Goal: Task Accomplishment & Management: Use online tool/utility

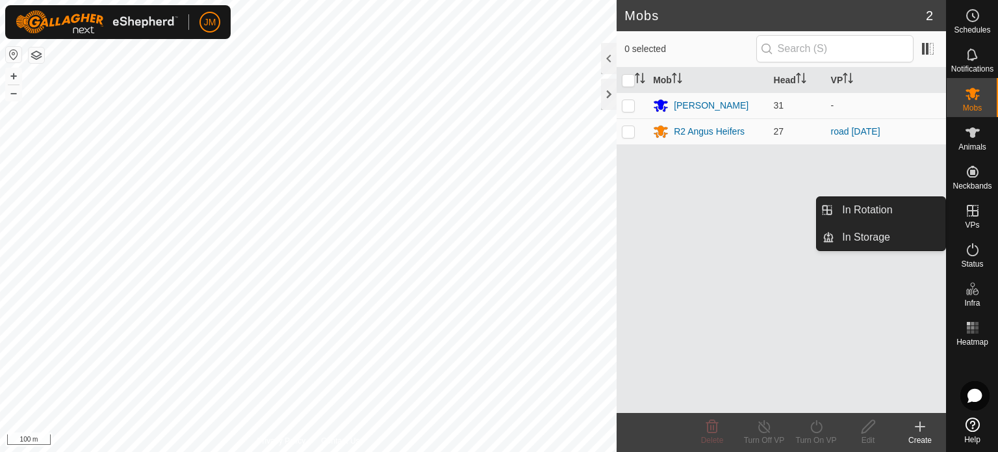
click at [970, 211] on icon at bounding box center [973, 211] width 16 height 16
click at [886, 215] on link "In Rotation" at bounding box center [889, 210] width 111 height 26
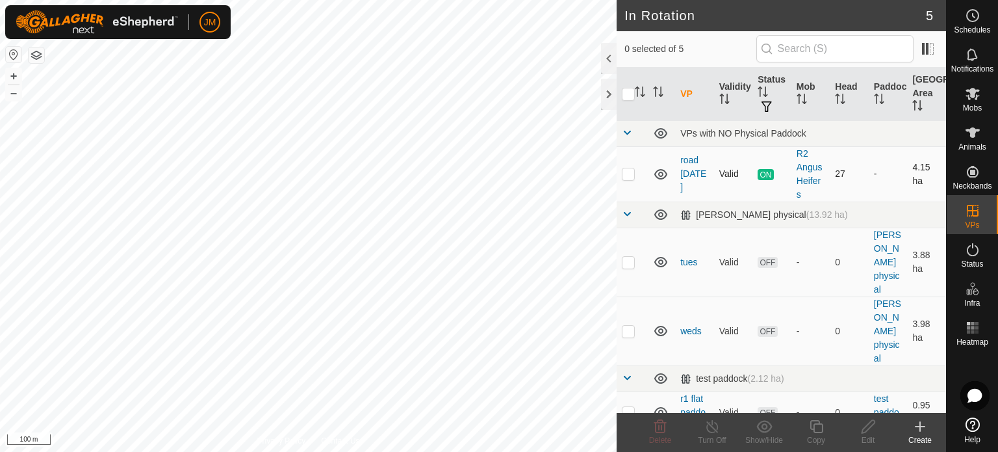
click at [624, 170] on p-checkbox at bounding box center [628, 173] width 13 height 10
checkbox input "false"
click at [660, 258] on icon at bounding box center [661, 262] width 16 height 16
click at [662, 335] on icon at bounding box center [661, 331] width 16 height 16
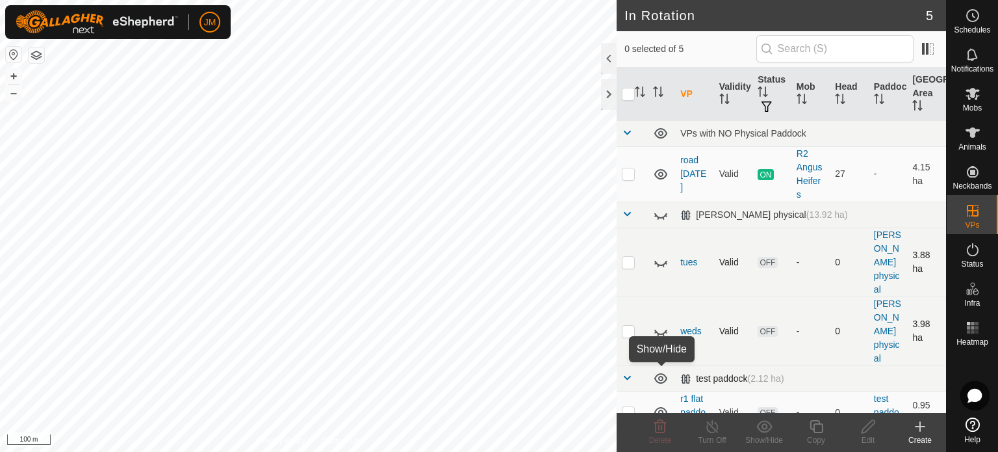
click at [659, 382] on icon at bounding box center [661, 378] width 16 height 16
click at [664, 176] on icon at bounding box center [660, 174] width 13 height 10
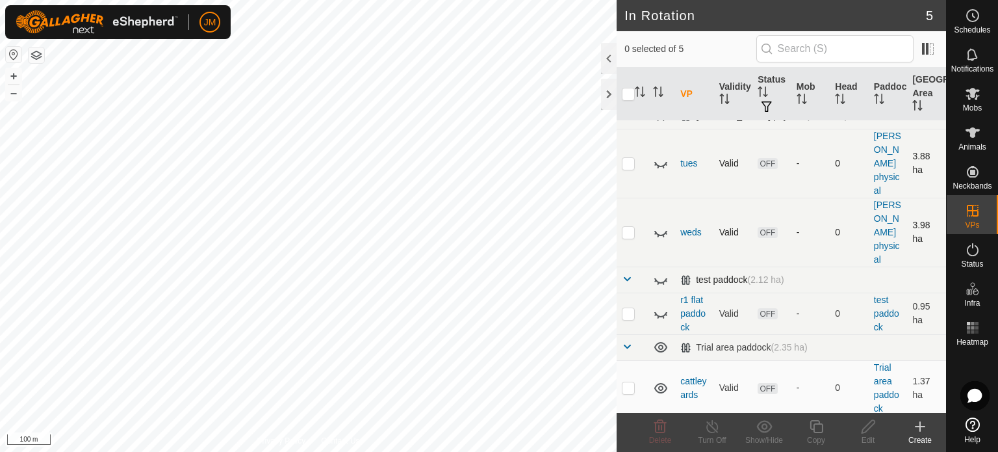
scroll to position [100, 0]
click at [665, 384] on icon at bounding box center [661, 387] width 16 height 16
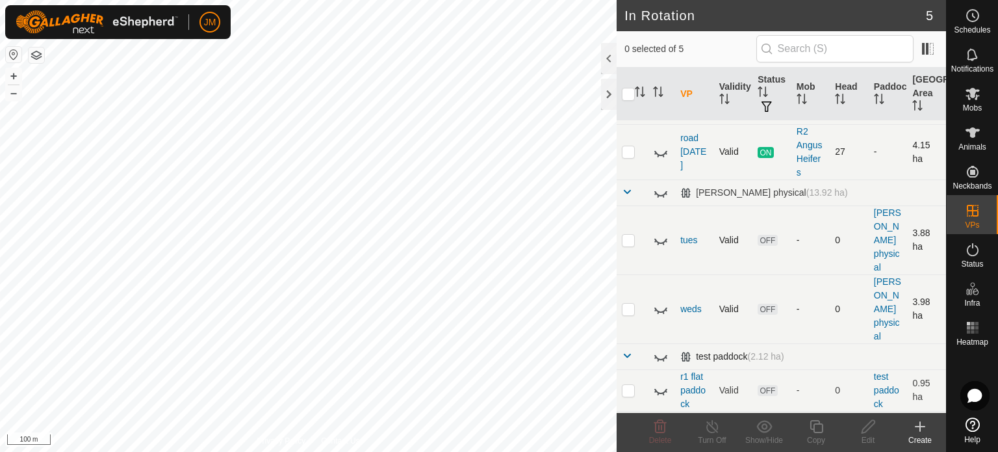
scroll to position [0, 0]
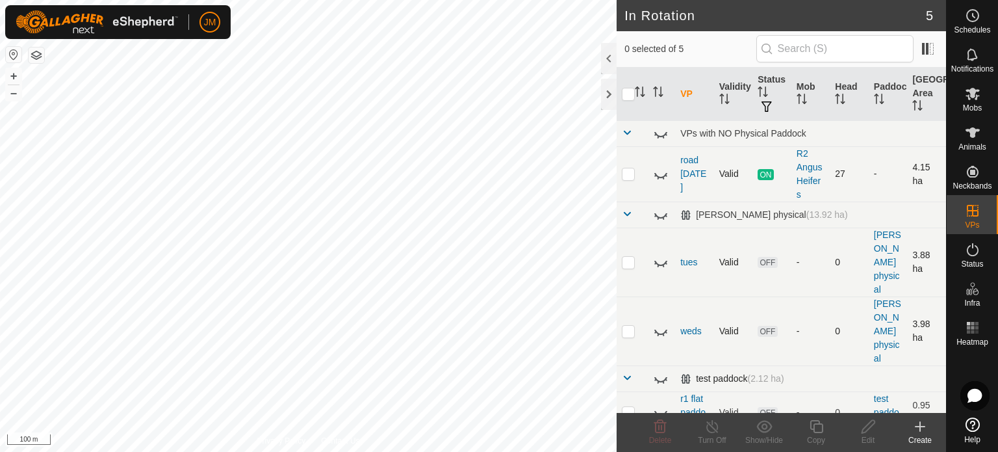
click at [658, 179] on icon at bounding box center [661, 174] width 16 height 16
click at [915, 427] on icon at bounding box center [920, 426] width 16 height 16
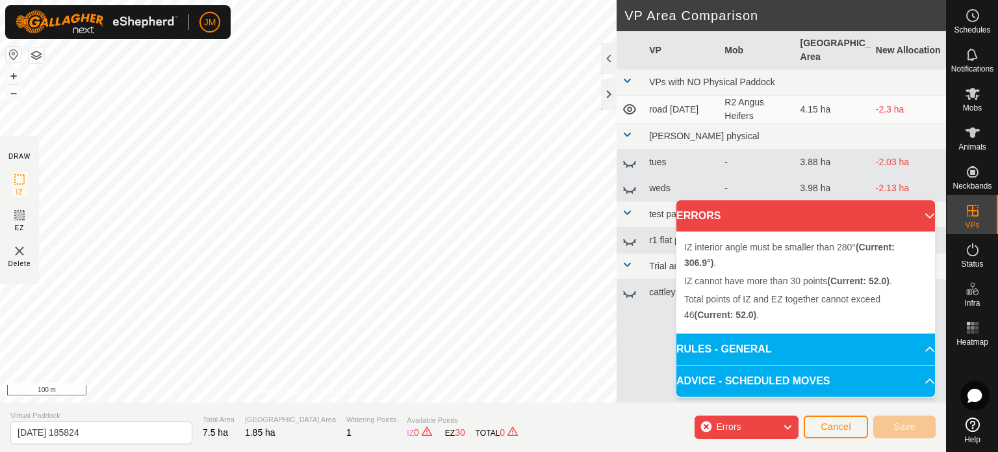
click at [189, 402] on div "DRAW IZ EZ Delete Privacy Policy Contact Us IZ interior angle must be larger th…" at bounding box center [473, 226] width 946 height 452
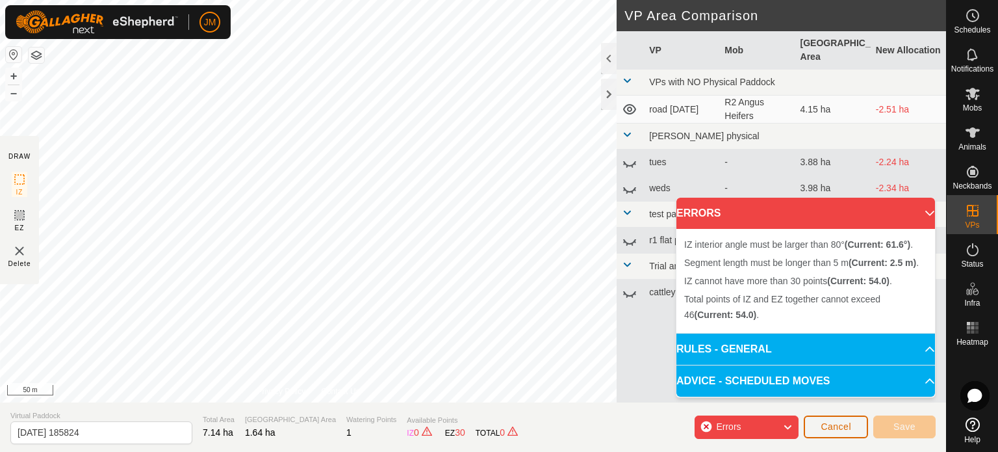
click at [850, 431] on span "Cancel" at bounding box center [836, 426] width 31 height 10
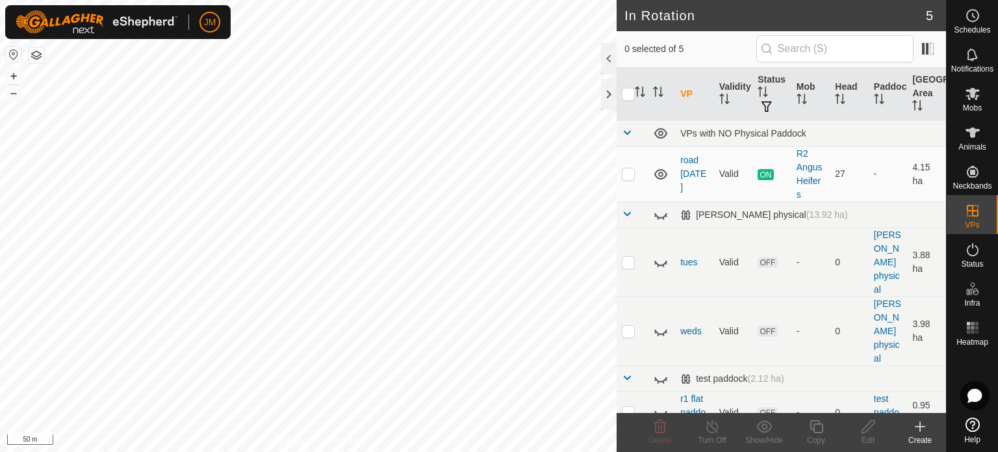
click at [920, 428] on icon at bounding box center [920, 426] width 0 height 9
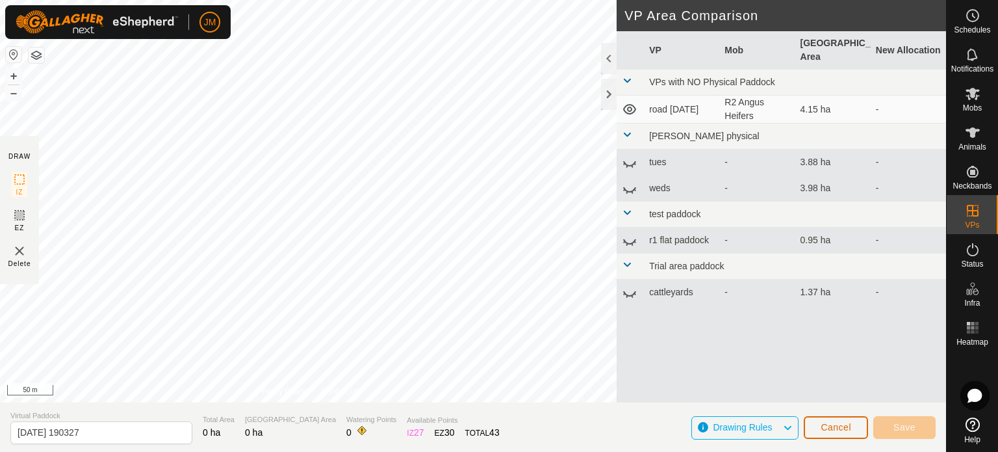
click at [847, 431] on span "Cancel" at bounding box center [836, 427] width 31 height 10
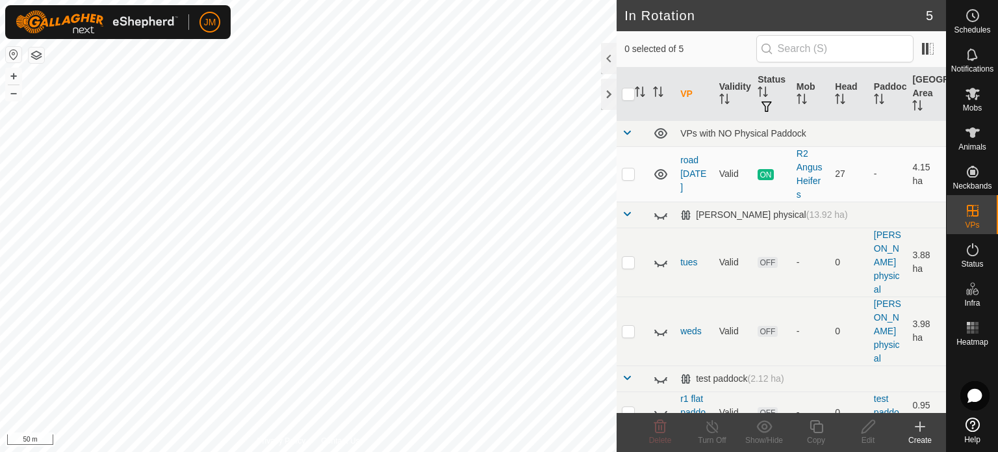
click at [923, 427] on icon at bounding box center [920, 426] width 16 height 16
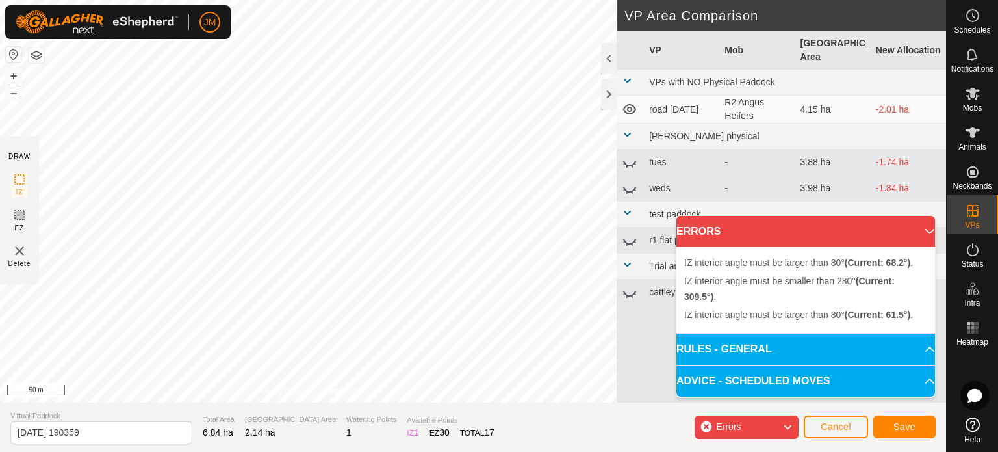
click at [298, 184] on div "IZ interior angle must be smaller than 280° (Current: 309.5°) . + – ⇧ i 50 m" at bounding box center [308, 201] width 617 height 402
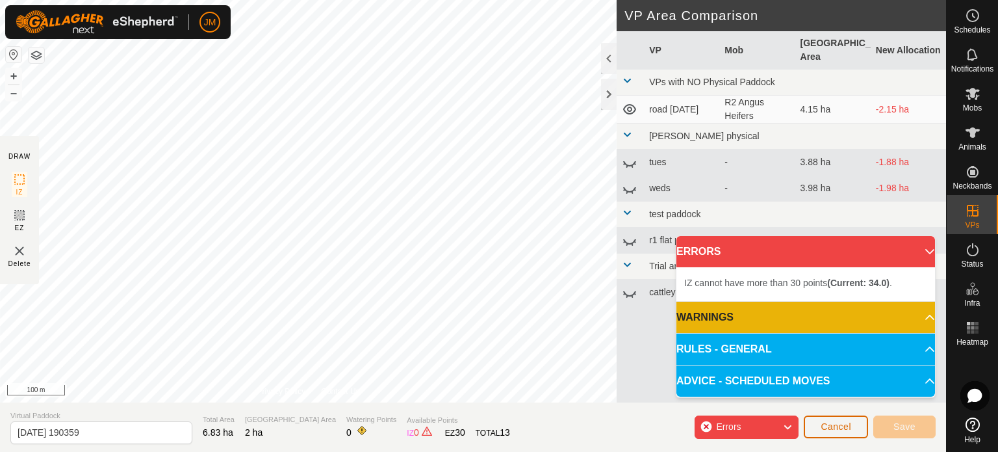
click at [824, 428] on span "Cancel" at bounding box center [836, 426] width 31 height 10
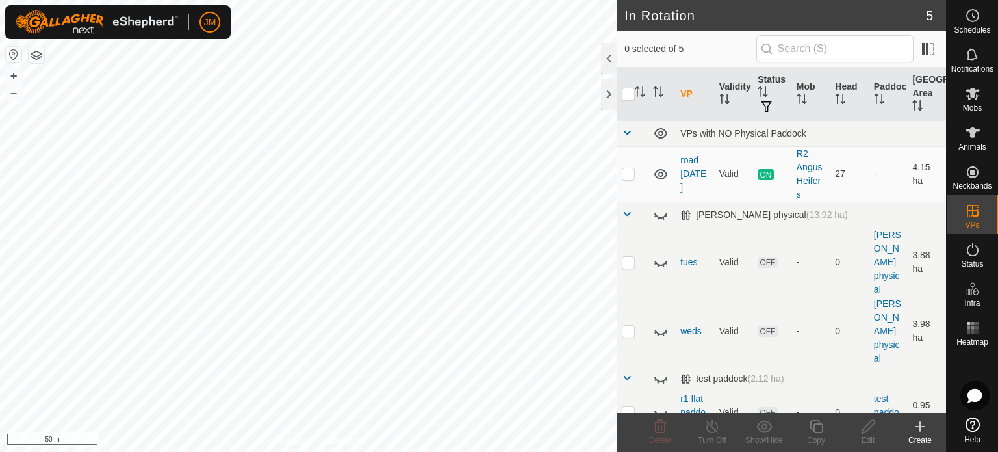
click at [927, 429] on icon at bounding box center [920, 426] width 16 height 16
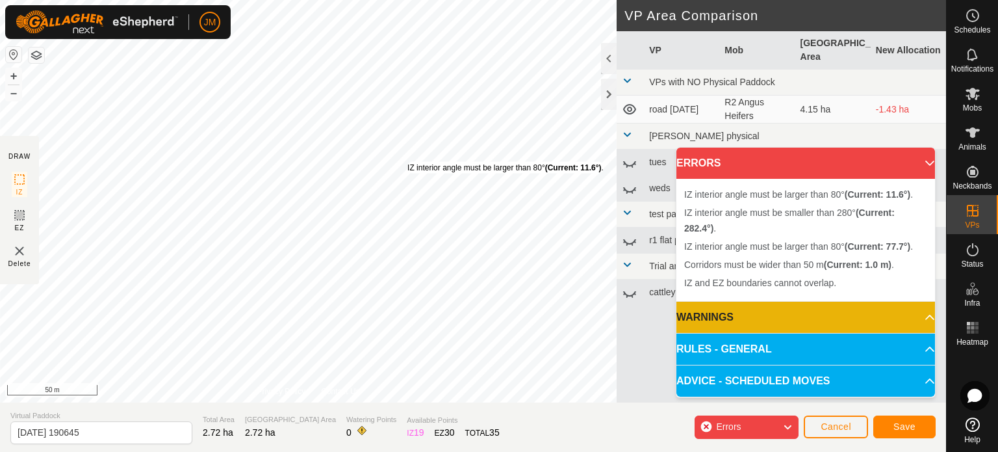
drag, startPoint x: 369, startPoint y: 184, endPoint x: 407, endPoint y: 162, distance: 43.7
click at [407, 162] on div "IZ interior angle must be larger than 80° (Current: 11.6°) ." at bounding box center [505, 168] width 196 height 12
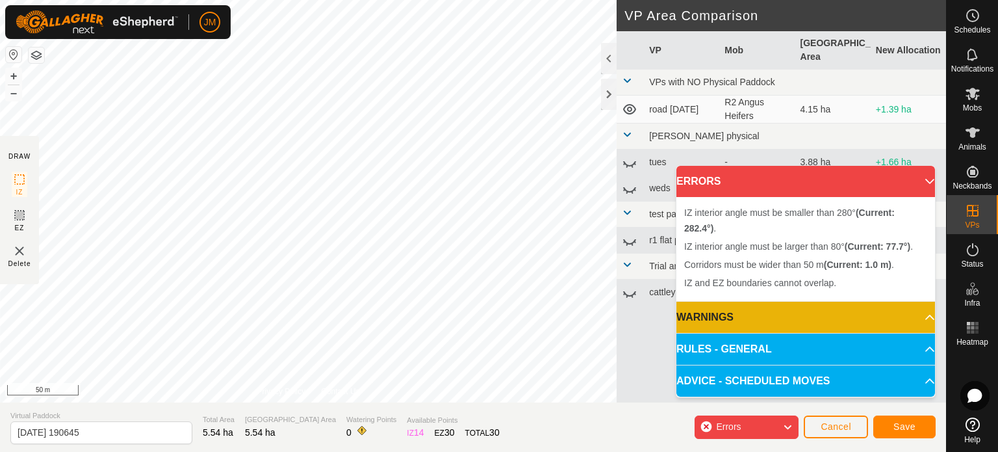
click at [36, 212] on div "DRAW IZ EZ Delete Privacy Policy Contact Us IZ interior angle must be larger th…" at bounding box center [473, 201] width 946 height 402
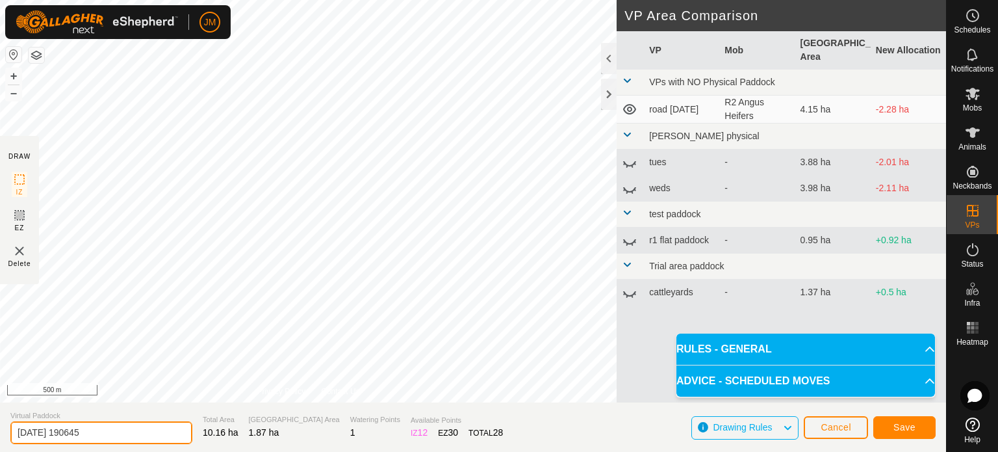
click at [164, 428] on input "[DATE] 190645" at bounding box center [101, 432] width 182 height 23
type input "2"
type input "[PERSON_NAME] road shift"
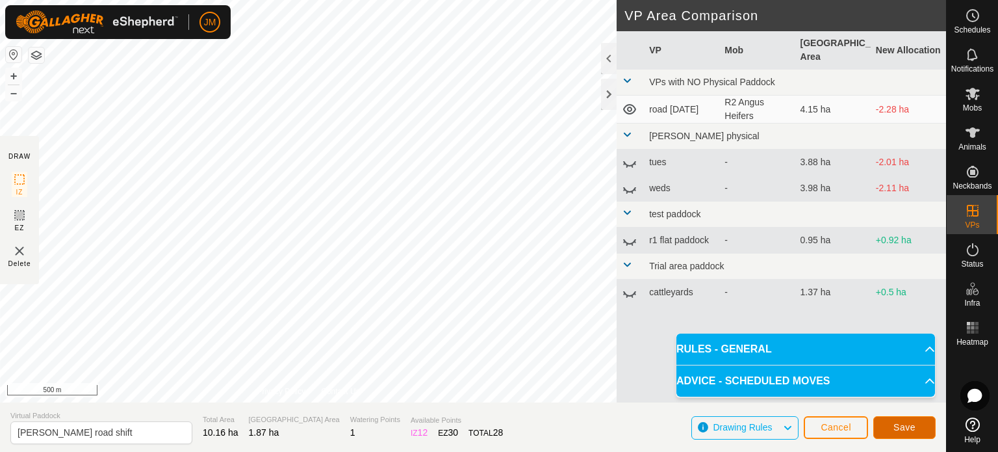
click at [914, 427] on span "Save" at bounding box center [905, 427] width 22 height 10
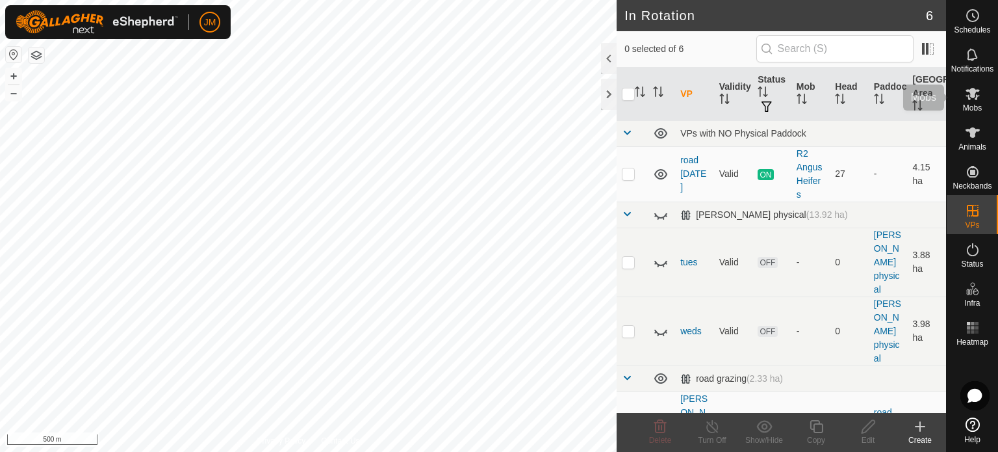
click at [976, 95] on icon at bounding box center [973, 94] width 14 height 12
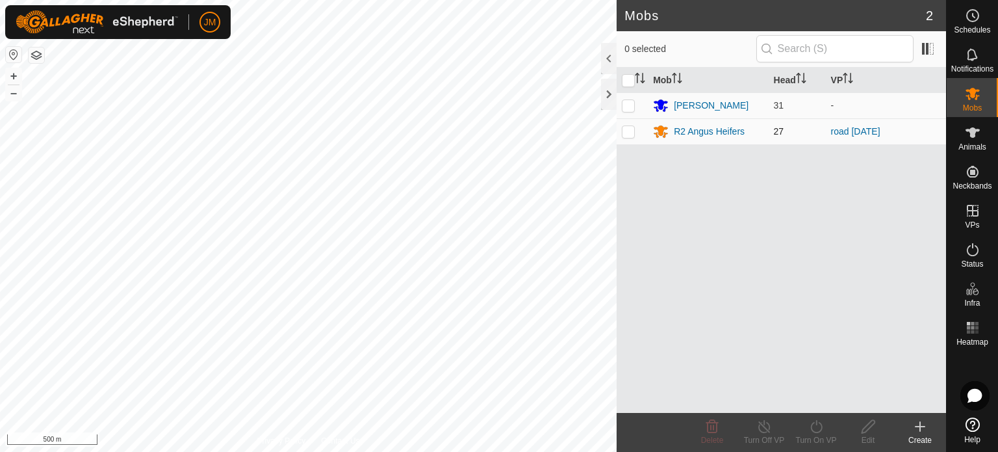
click at [624, 133] on p-checkbox at bounding box center [628, 131] width 13 height 10
checkbox input "true"
click at [824, 434] on div "Turn On VP" at bounding box center [816, 440] width 52 height 12
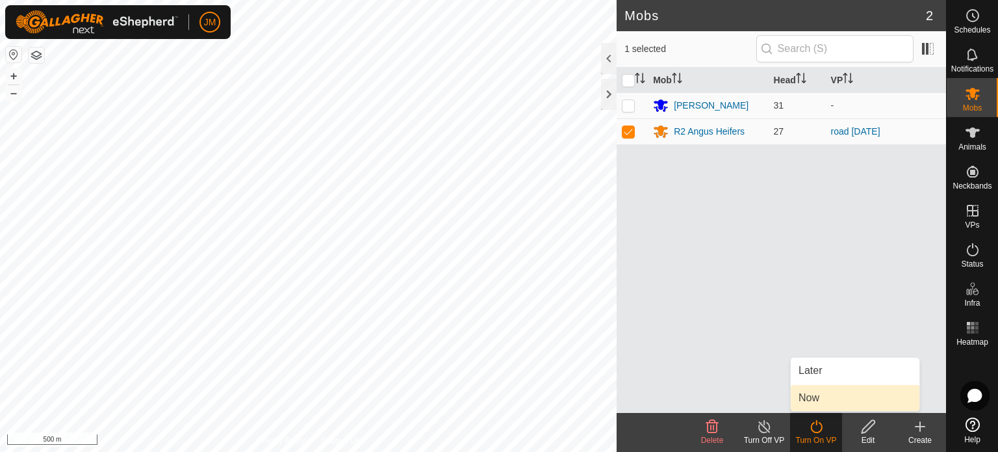
click at [812, 400] on link "Now" at bounding box center [855, 398] width 129 height 26
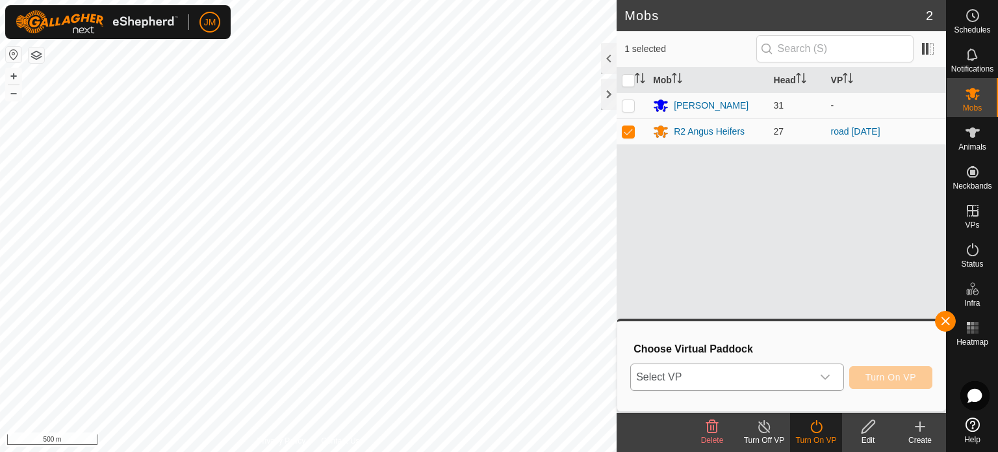
click at [803, 387] on span "Select VP" at bounding box center [721, 377] width 181 height 26
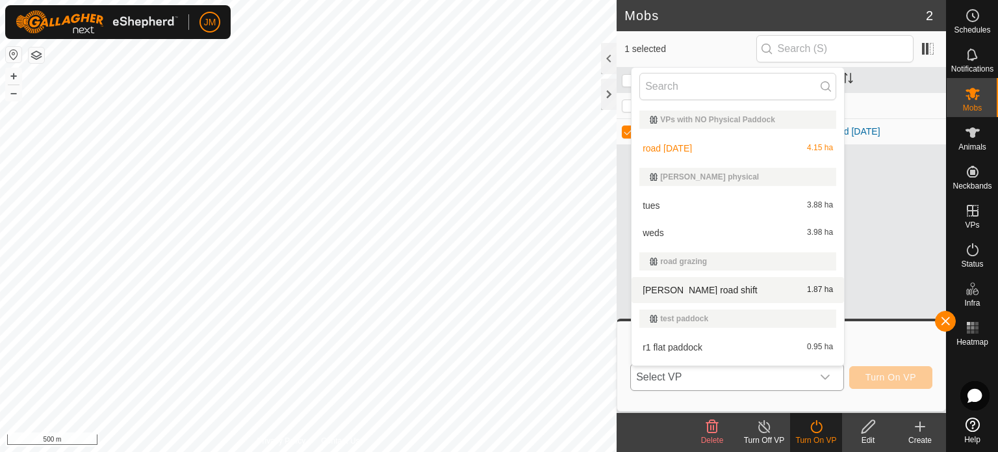
scroll to position [52, 0]
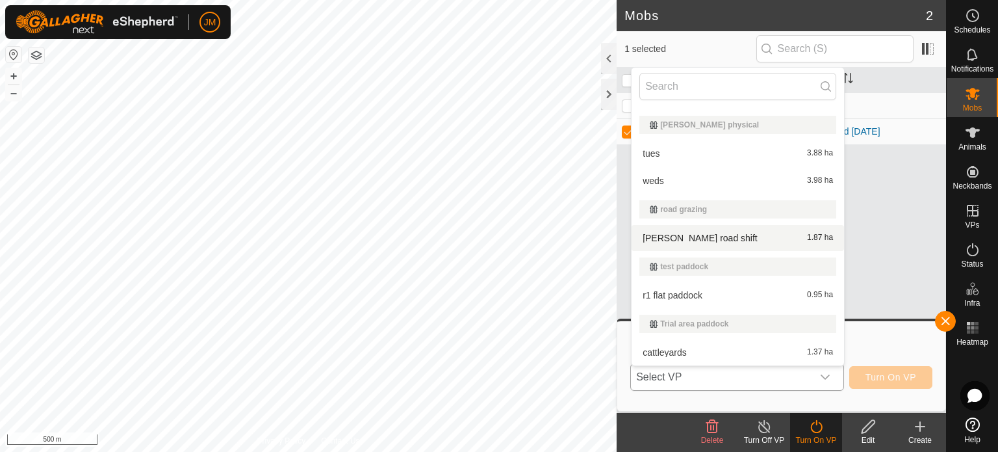
click at [723, 240] on li "[PERSON_NAME] road shift 1.87 ha" at bounding box center [738, 238] width 212 height 26
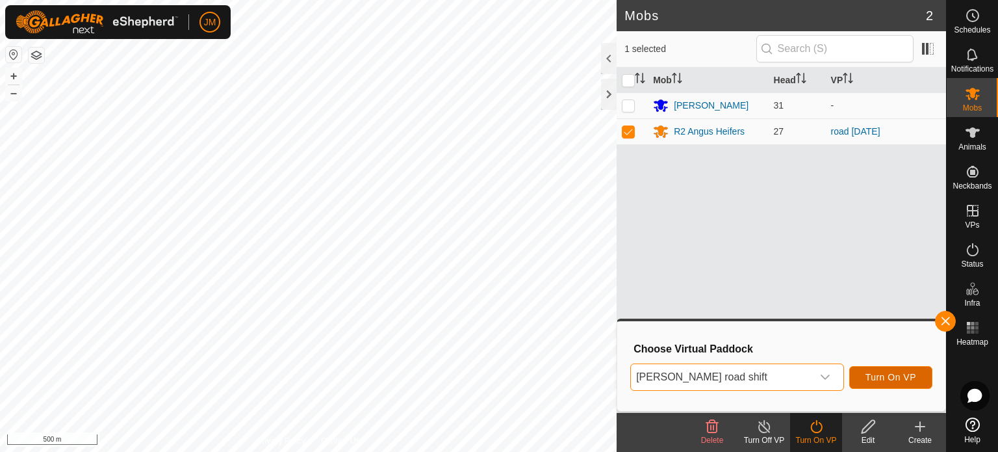
click at [897, 373] on span "Turn On VP" at bounding box center [891, 377] width 51 height 10
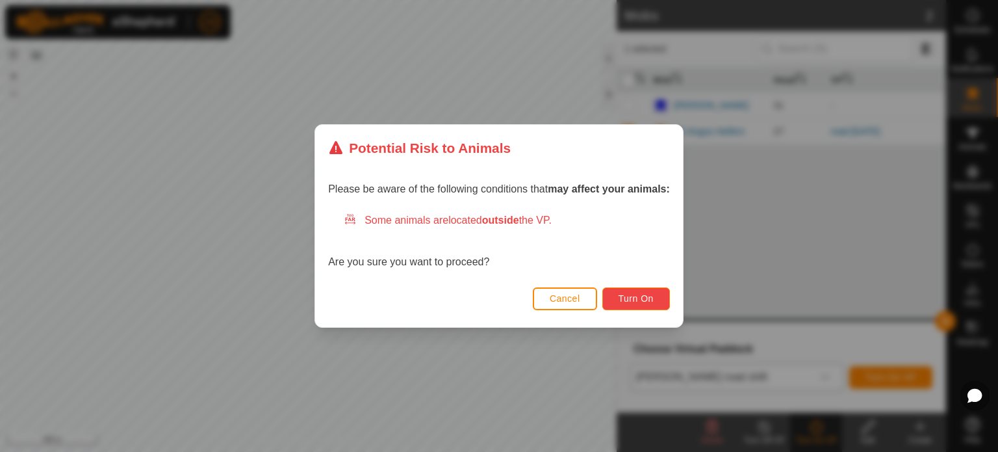
click at [619, 296] on button "Turn On" at bounding box center [636, 298] width 68 height 23
